Goal: Task Accomplishment & Management: Use online tool/utility

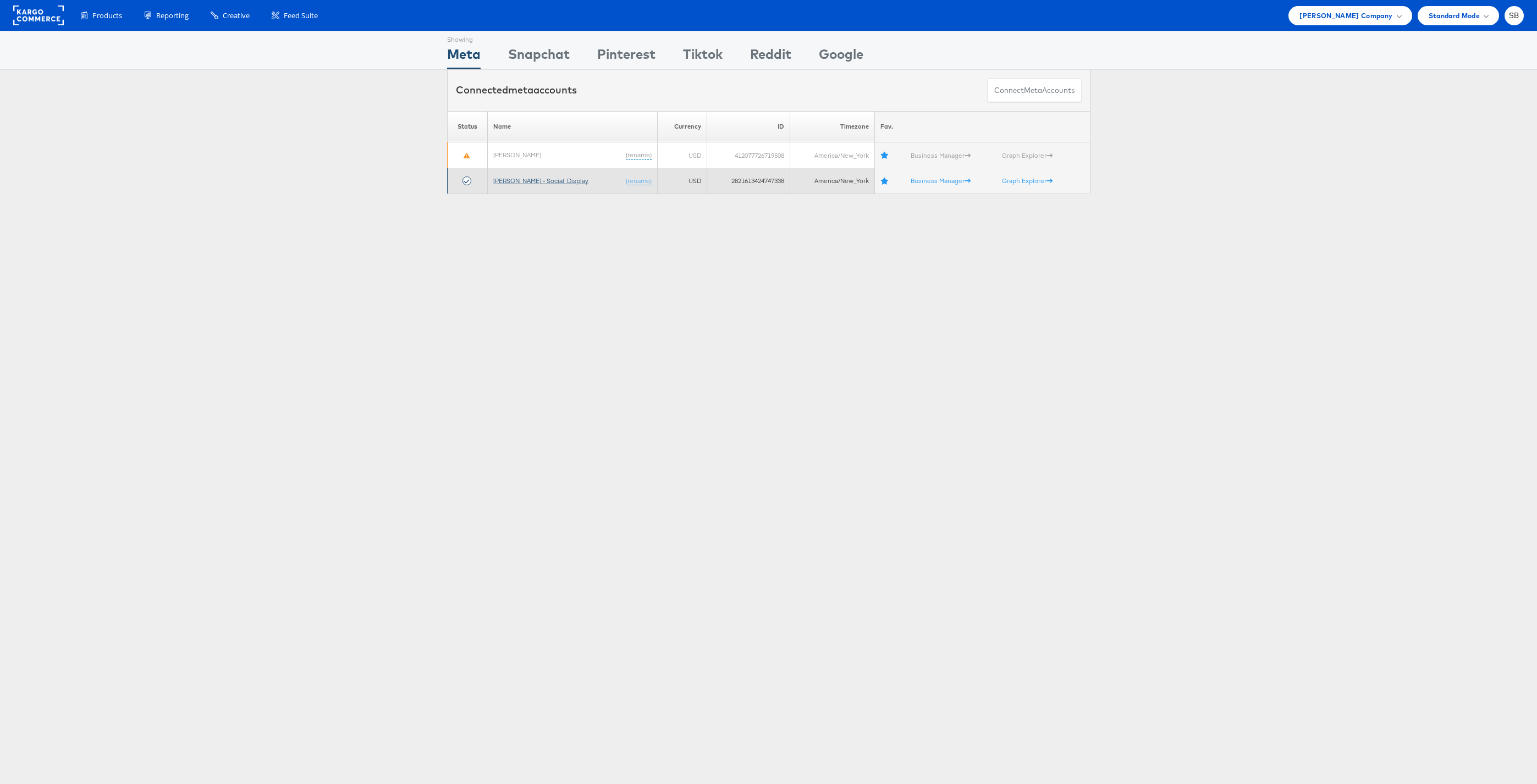
click at [532, 179] on link "[PERSON_NAME] - Social_Display" at bounding box center [541, 181] width 95 height 8
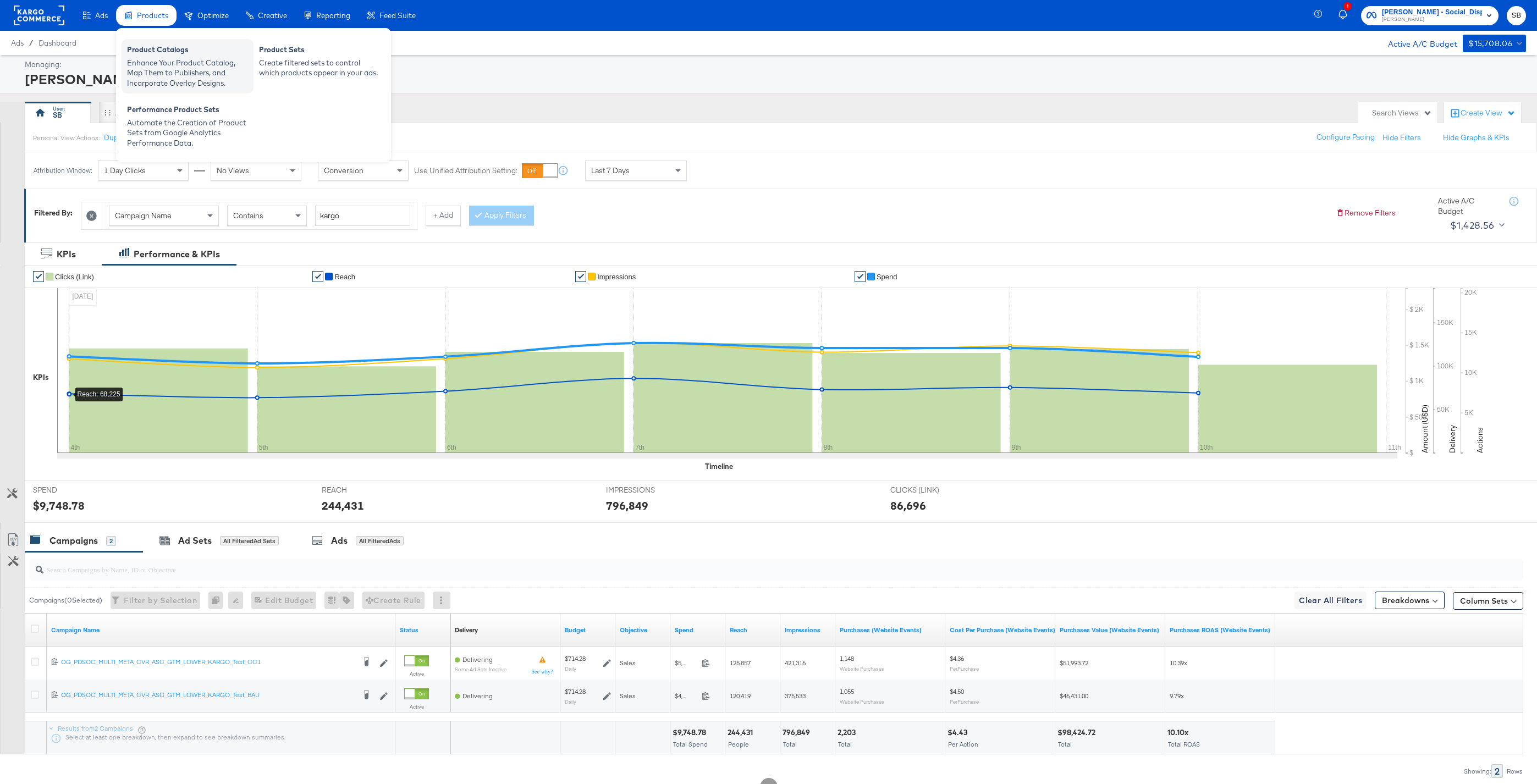
click at [163, 54] on div "Product Catalogs" at bounding box center [187, 51] width 121 height 13
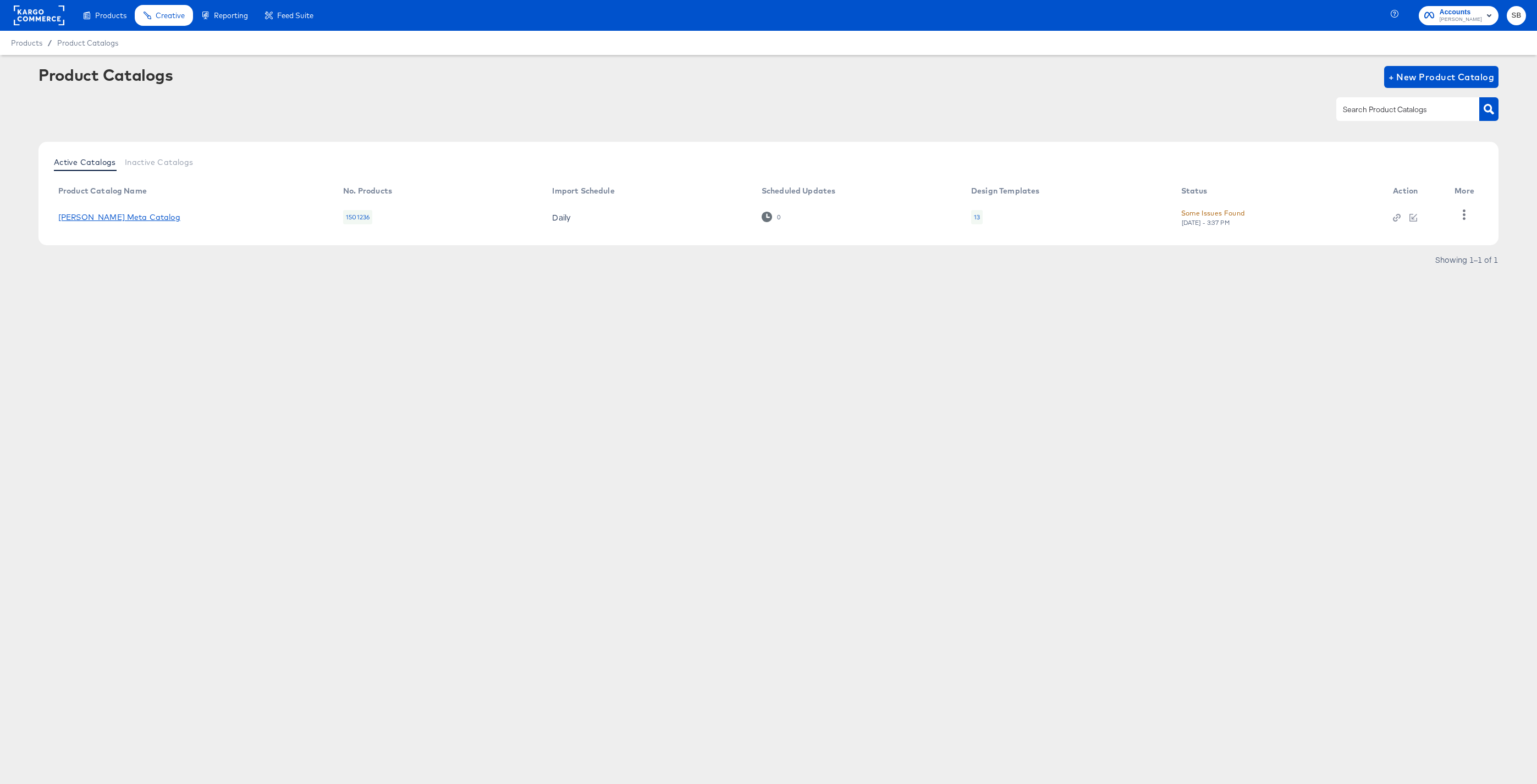
click at [92, 218] on link "[PERSON_NAME] Meta Catalog" at bounding box center [119, 217] width 122 height 9
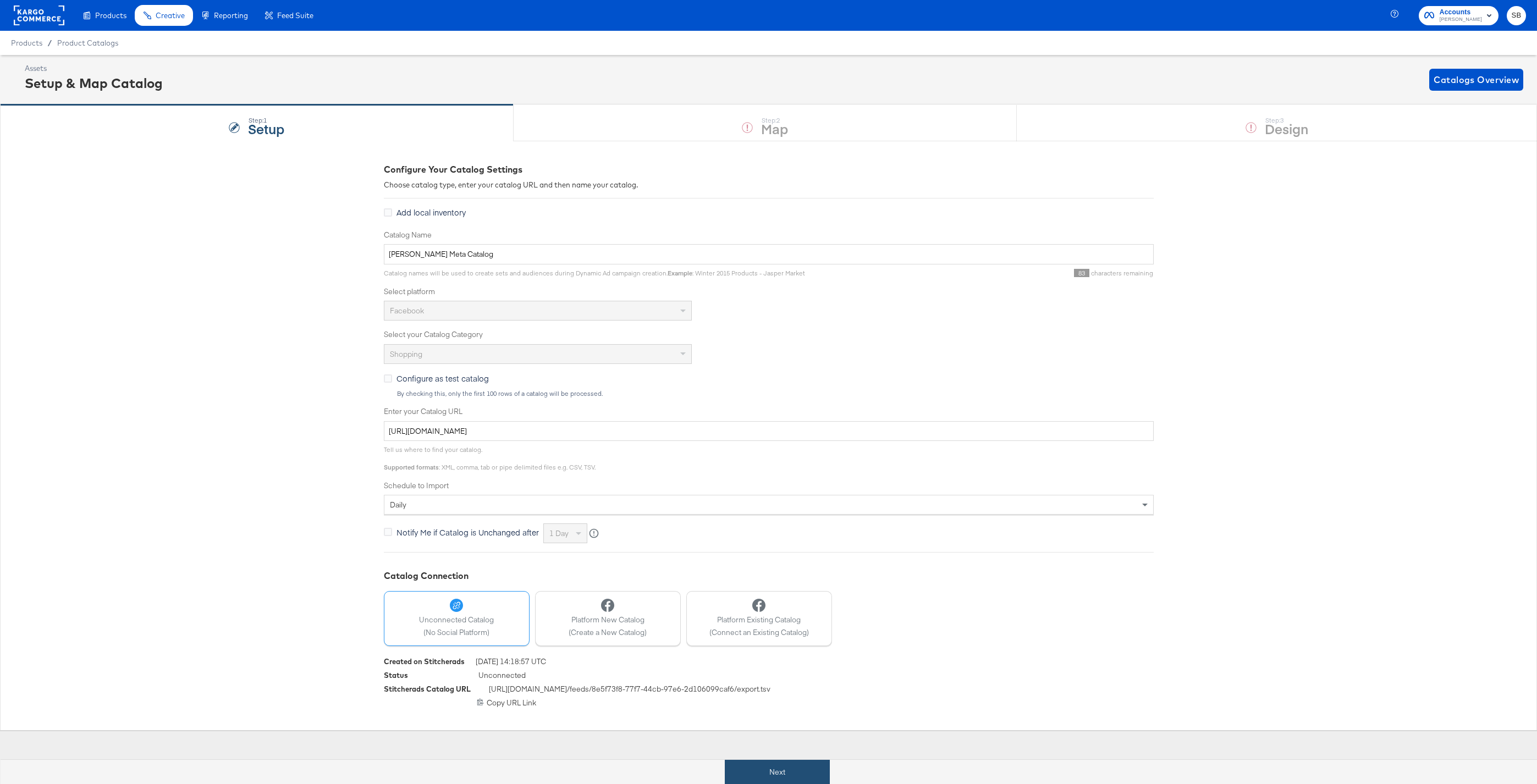
click at [782, 771] on button "Next" at bounding box center [777, 772] width 105 height 25
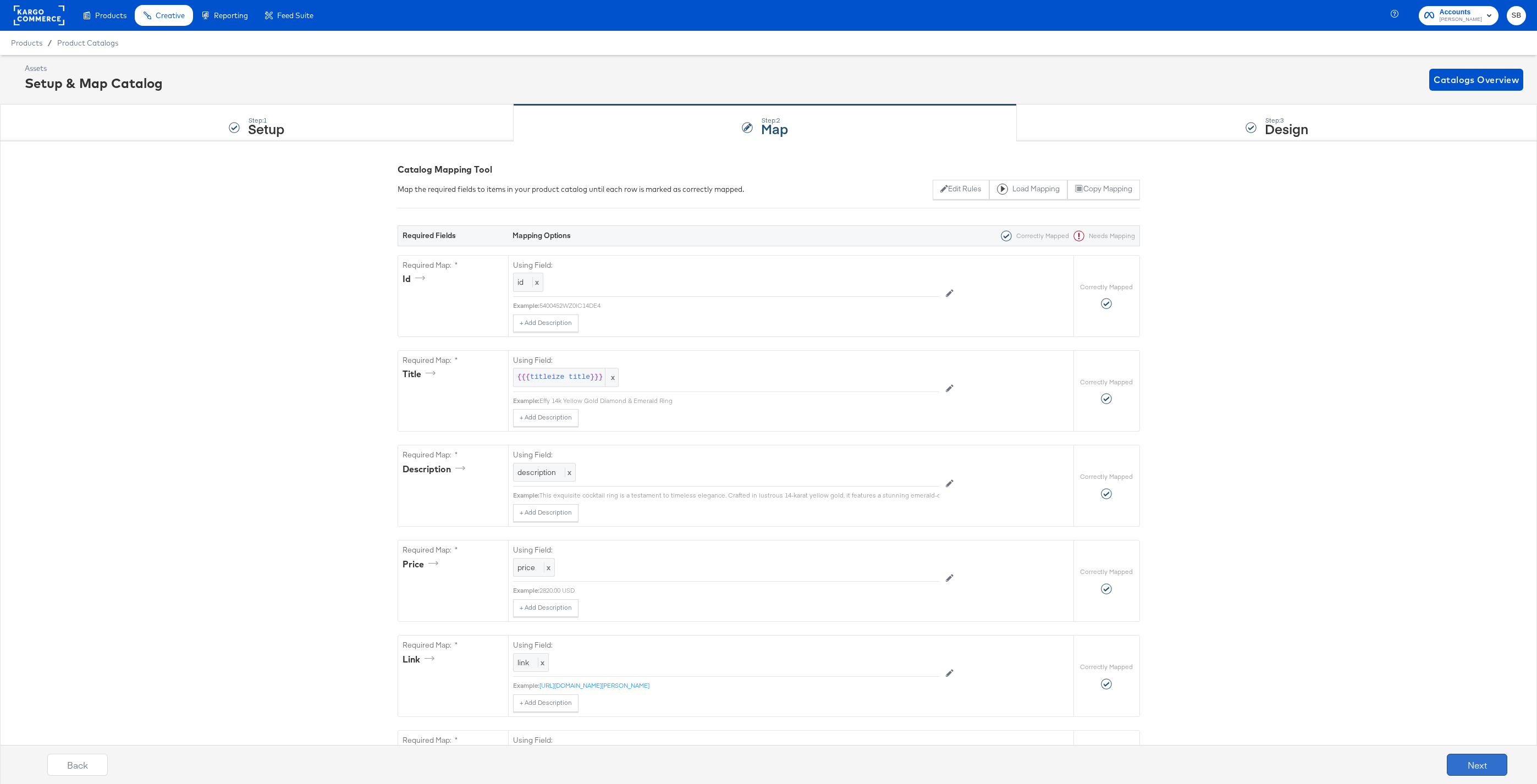
click at [1492, 764] on button "Next" at bounding box center [1477, 765] width 61 height 22
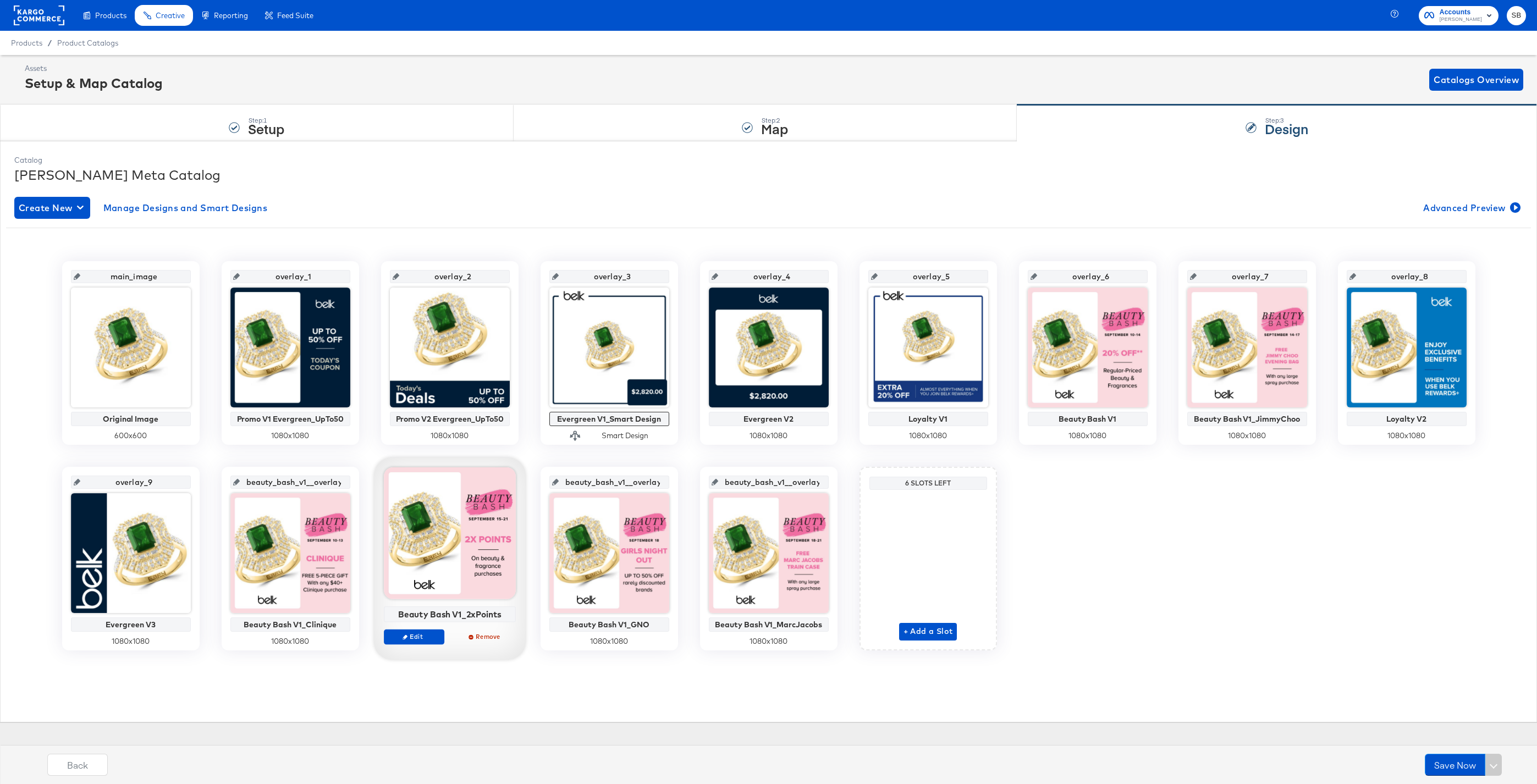
click at [483, 546] on div at bounding box center [449, 533] width 132 height 132
click at [411, 637] on span "Edit" at bounding box center [414, 637] width 51 height 8
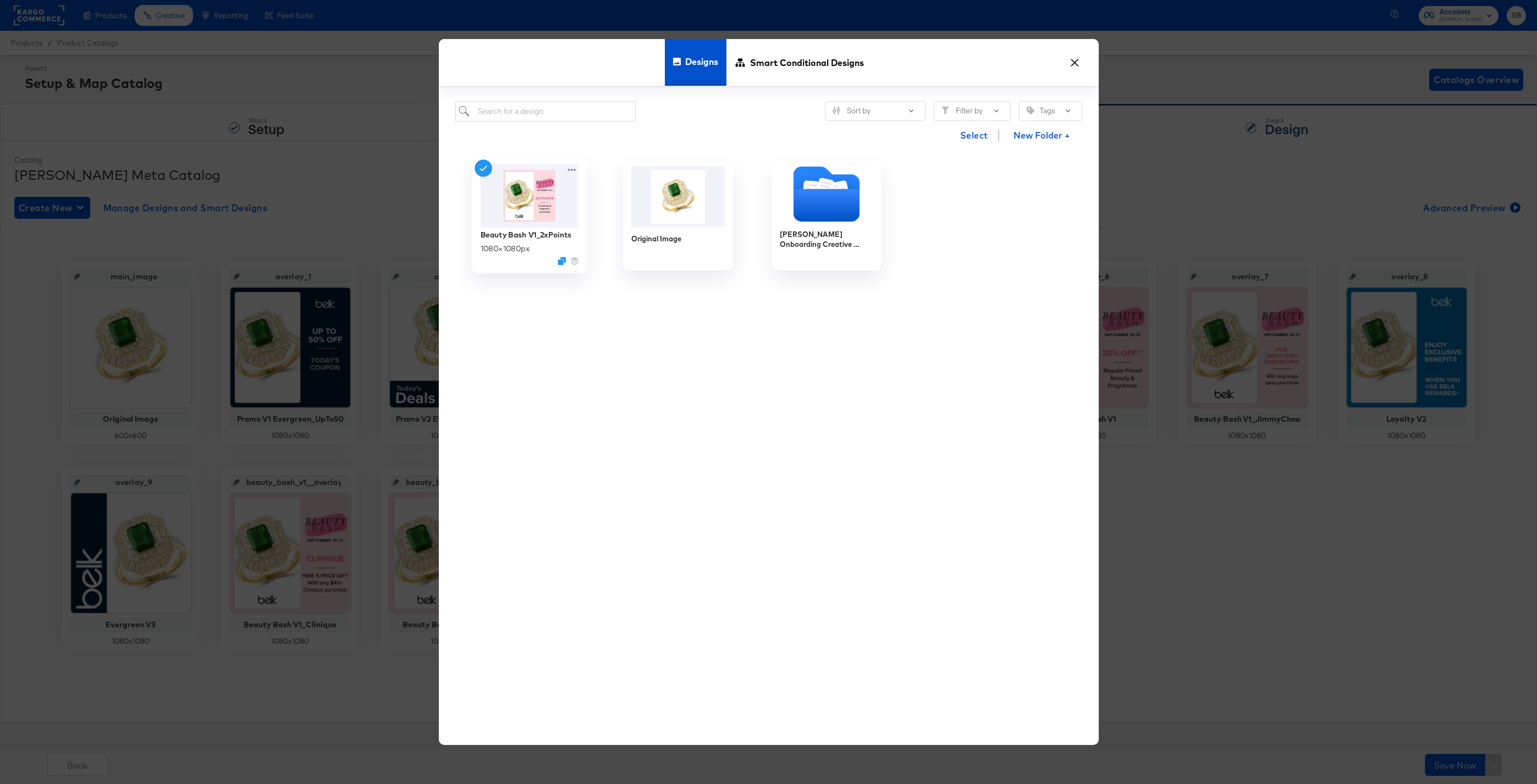
click at [536, 200] on img at bounding box center [529, 195] width 99 height 63
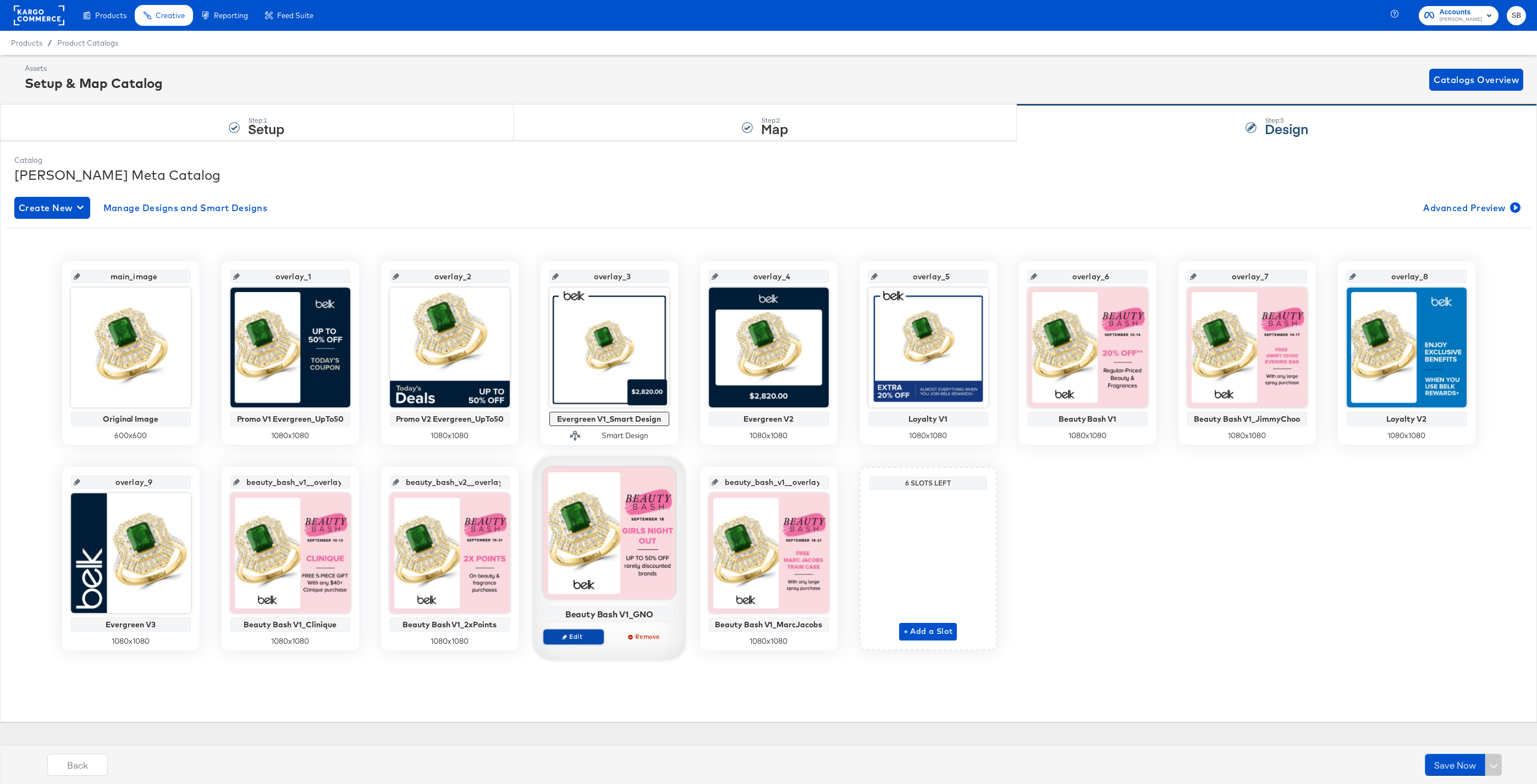
click at [589, 635] on span "Edit" at bounding box center [573, 637] width 51 height 8
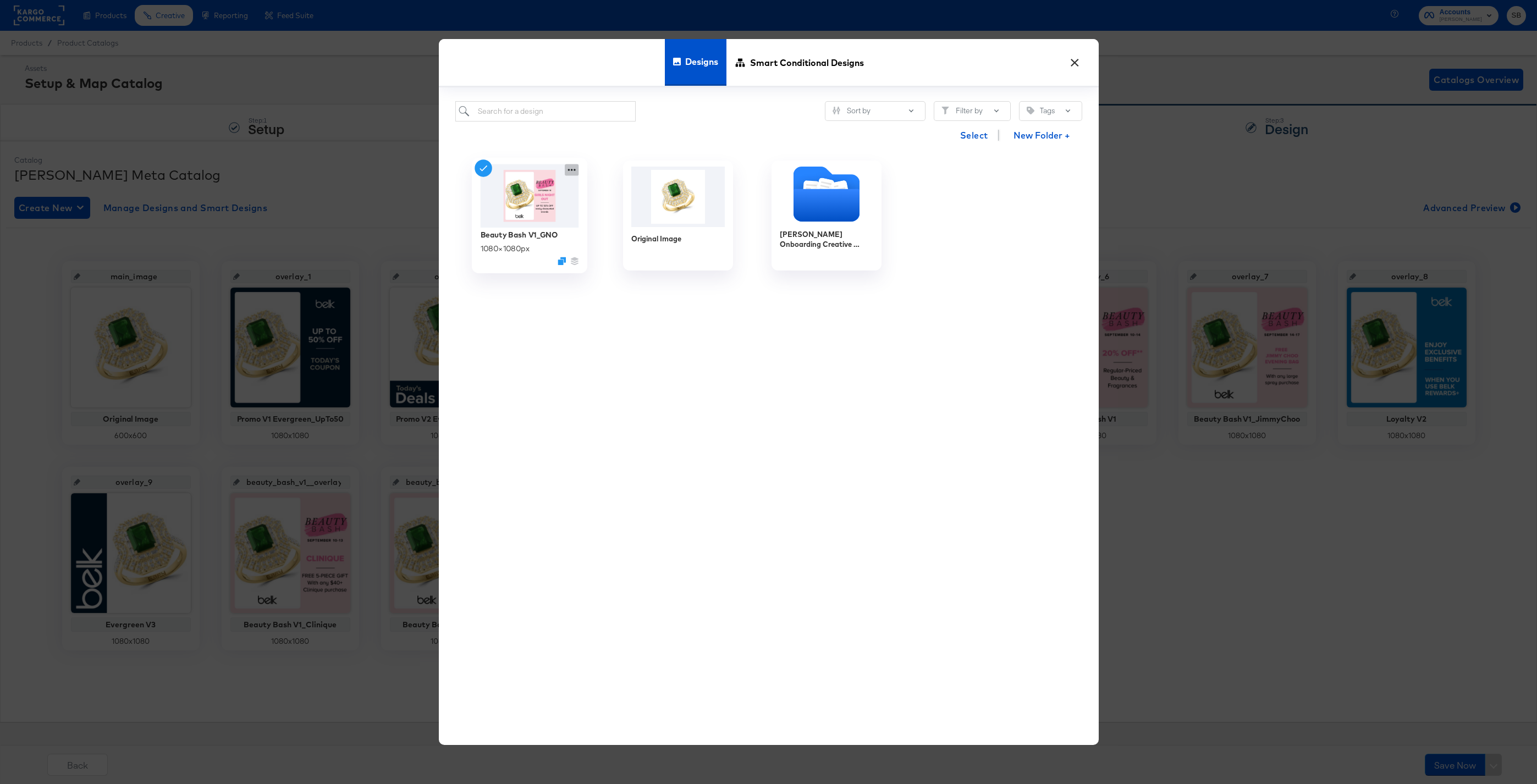
click at [568, 171] on icon at bounding box center [571, 170] width 14 height 11
click at [625, 194] on div "Copy Design URL Copy Design URL" at bounding box center [625, 194] width 0 height 0
click at [1070, 62] on button "×" at bounding box center [1075, 60] width 20 height 20
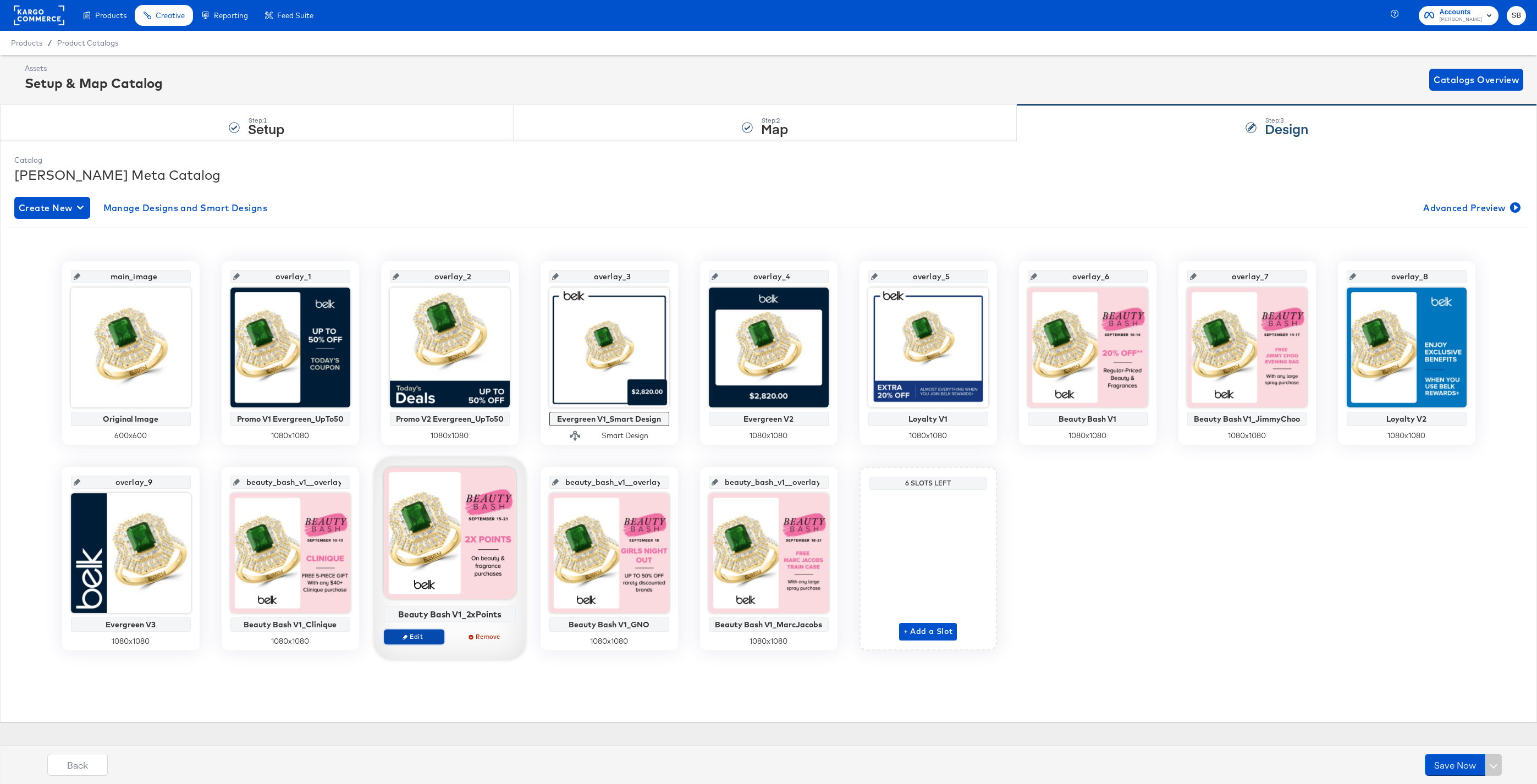
click at [414, 640] on span "Edit" at bounding box center [414, 637] width 51 height 8
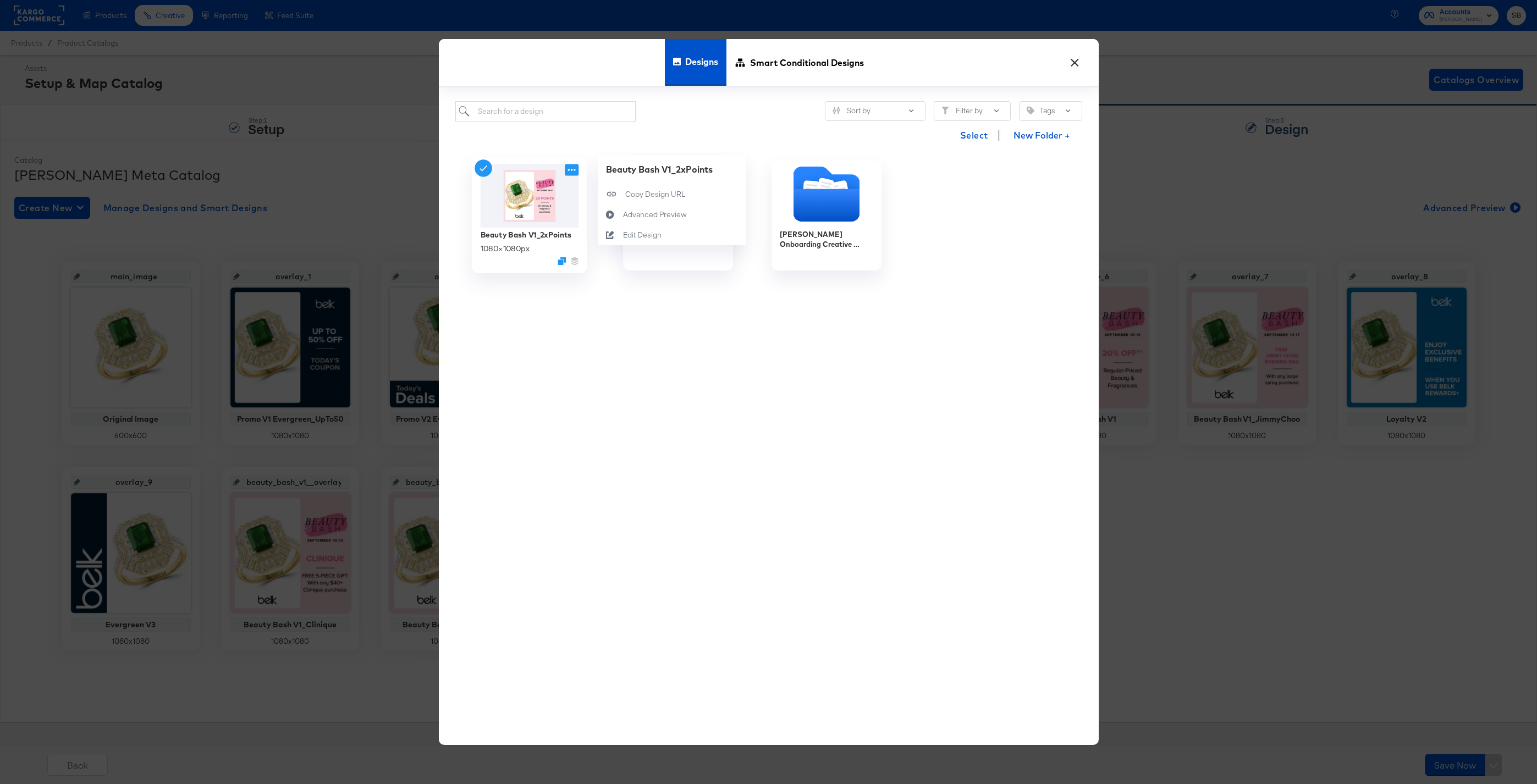
click at [572, 171] on icon at bounding box center [571, 170] width 8 height 2
click at [625, 194] on div "Copy Design URL Copy Design URL" at bounding box center [625, 194] width 0 height 0
click at [1074, 58] on button "×" at bounding box center [1075, 60] width 20 height 20
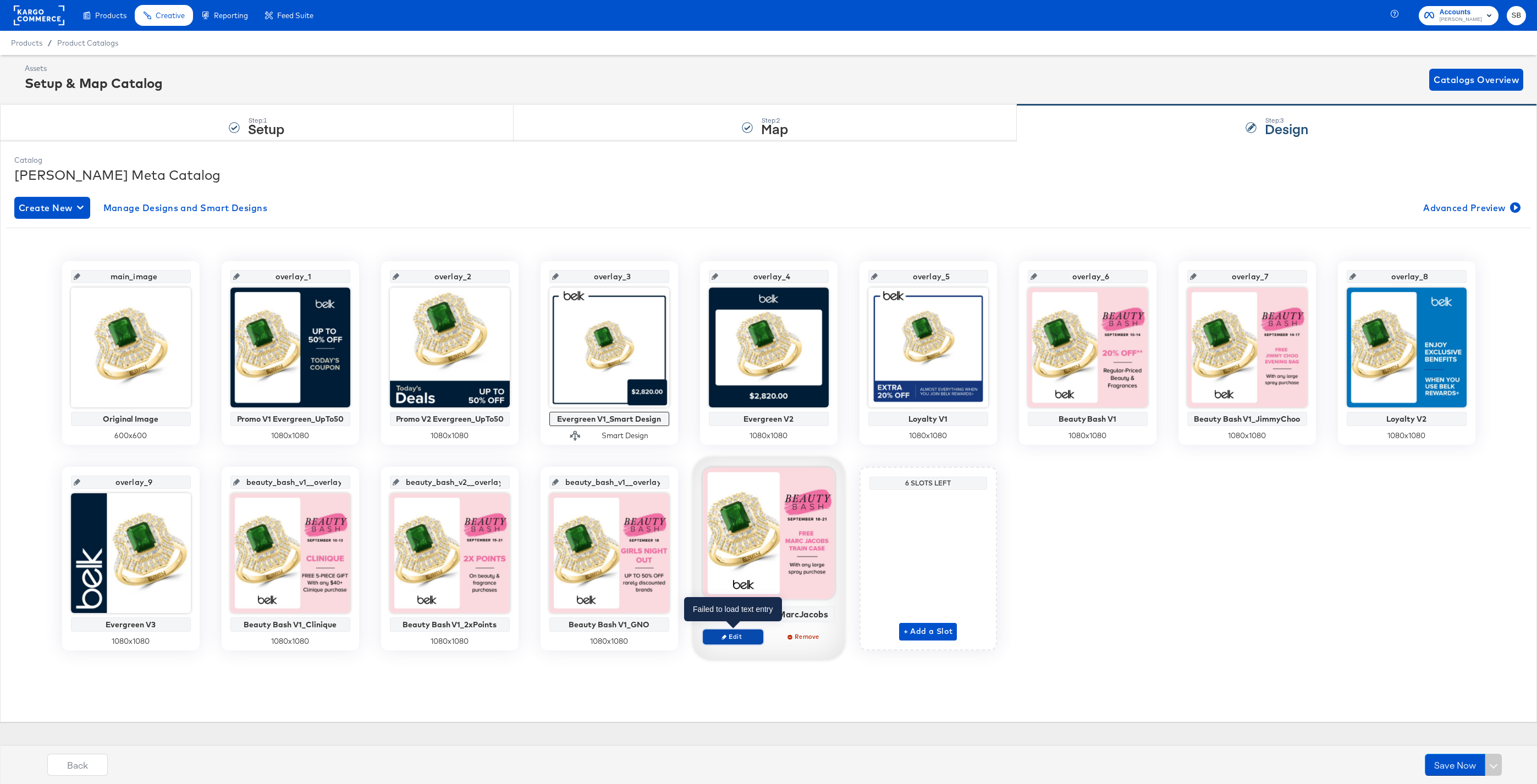
click at [740, 640] on span "Edit" at bounding box center [732, 637] width 51 height 8
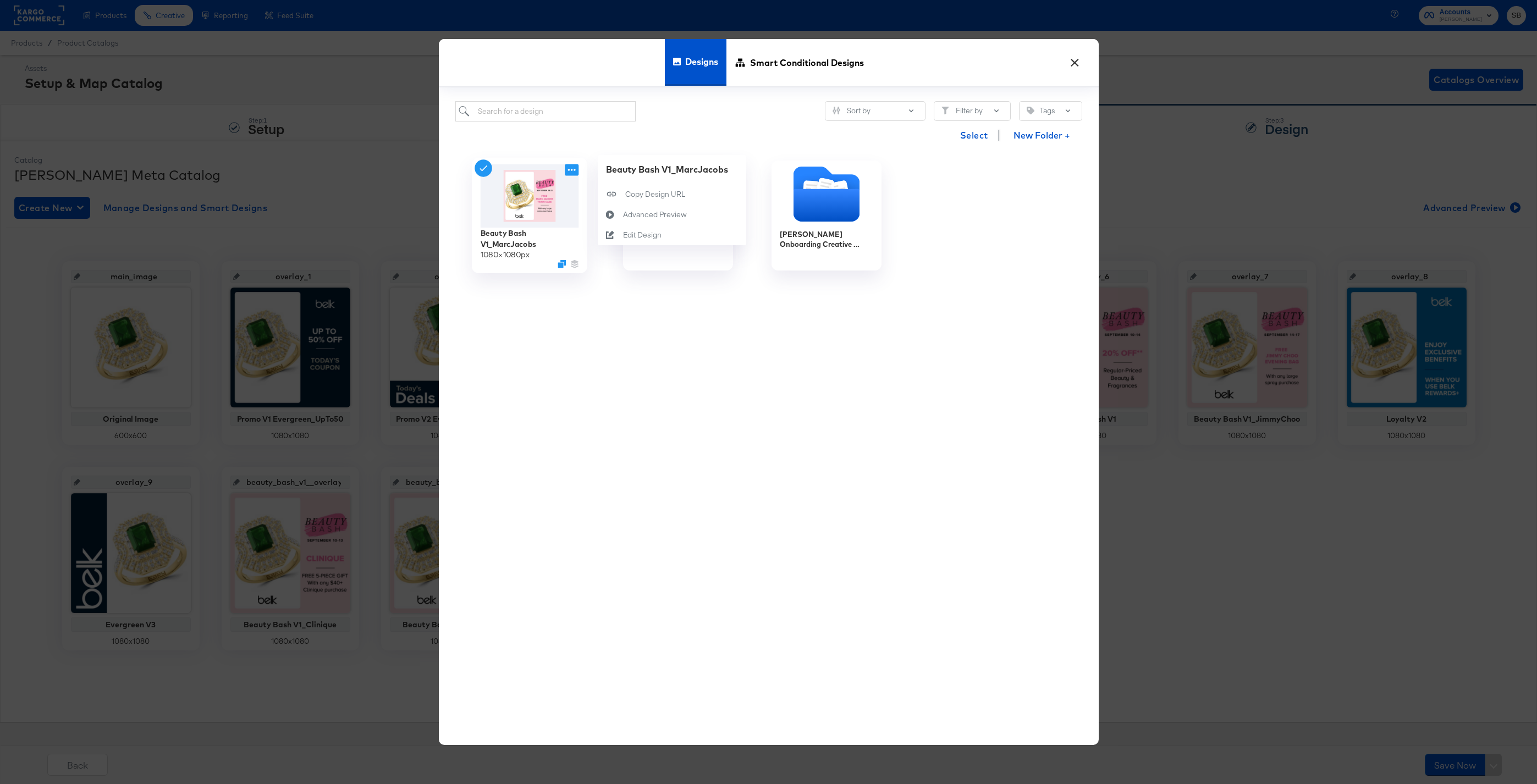
click at [569, 172] on icon at bounding box center [571, 170] width 14 height 11
click at [625, 194] on div "Copy Design URL Copy Design URL" at bounding box center [625, 194] width 0 height 0
click at [302, 486] on div "× Designs Smart Conditional Designs Sort by Filter by Tags Select New Folder + …" at bounding box center [768, 392] width 1537 height 784
click at [1085, 62] on div "Designs Smart Conditional Designs" at bounding box center [768, 63] width 660 height 48
click at [1075, 61] on button "×" at bounding box center [1075, 60] width 20 height 20
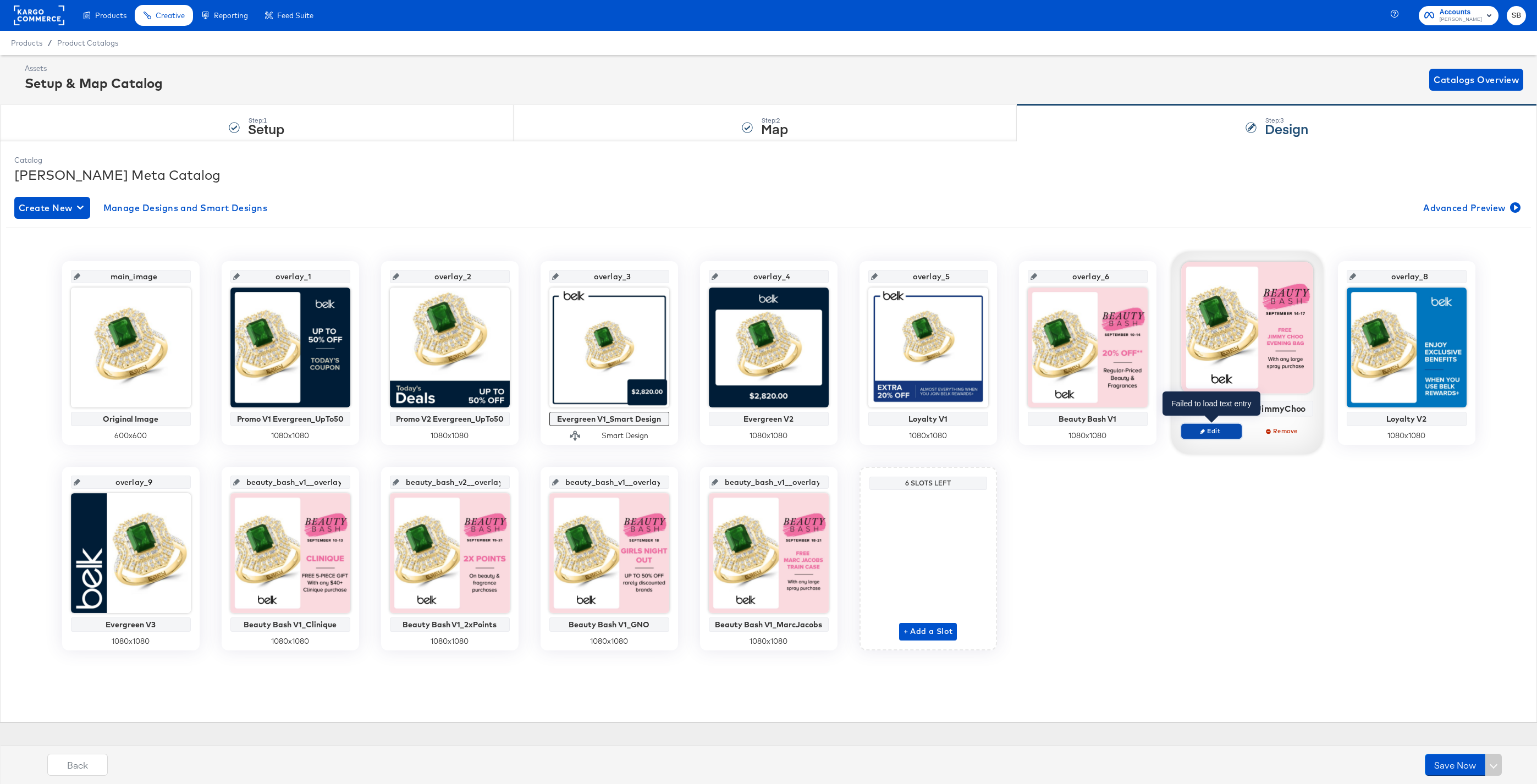
click at [1218, 434] on span "Edit" at bounding box center [1211, 431] width 51 height 8
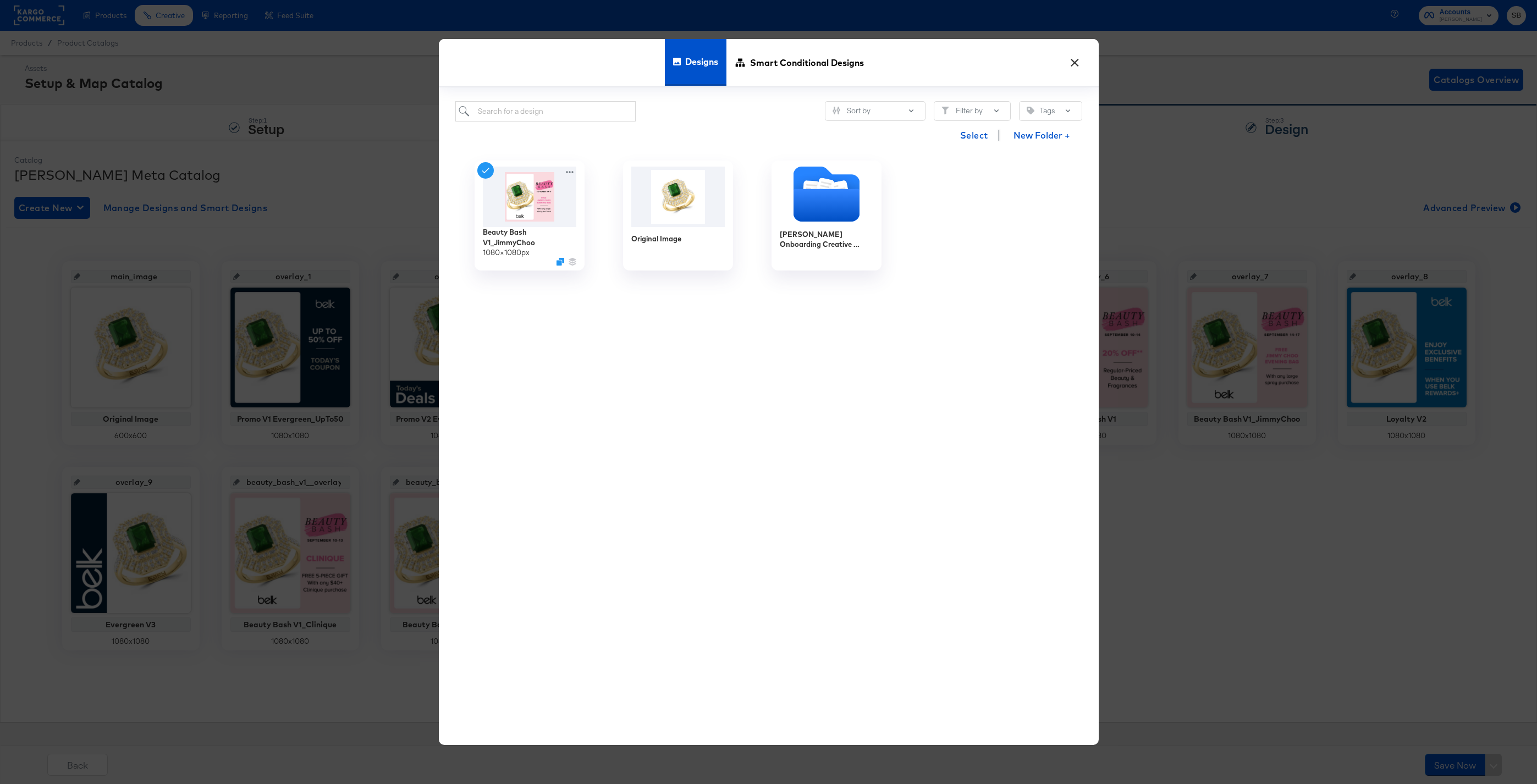
click at [1080, 63] on button "×" at bounding box center [1075, 60] width 20 height 20
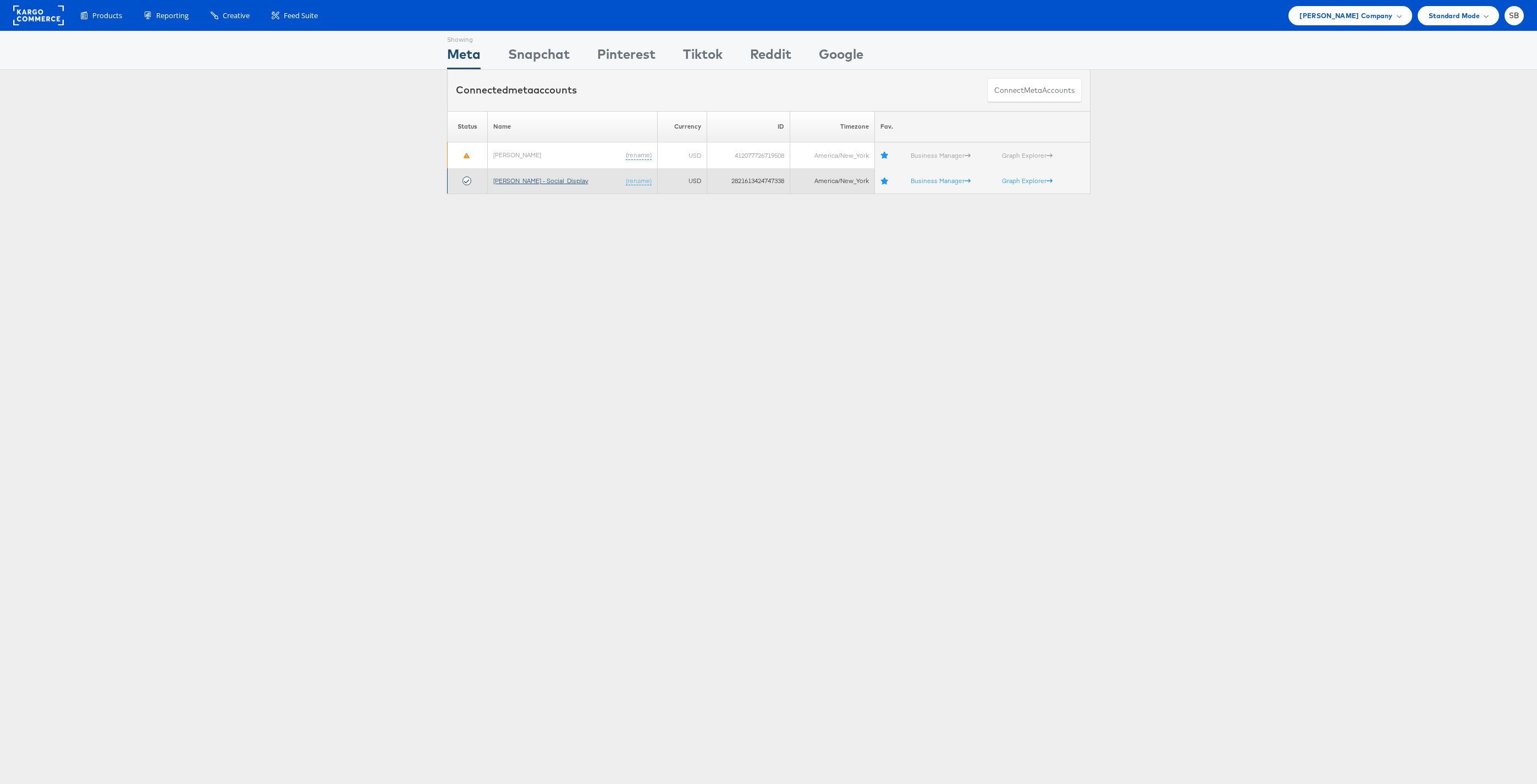
click at [521, 183] on link "[PERSON_NAME] - Social_Display" at bounding box center [541, 181] width 95 height 8
